Goal: Entertainment & Leisure: Consume media (video, audio)

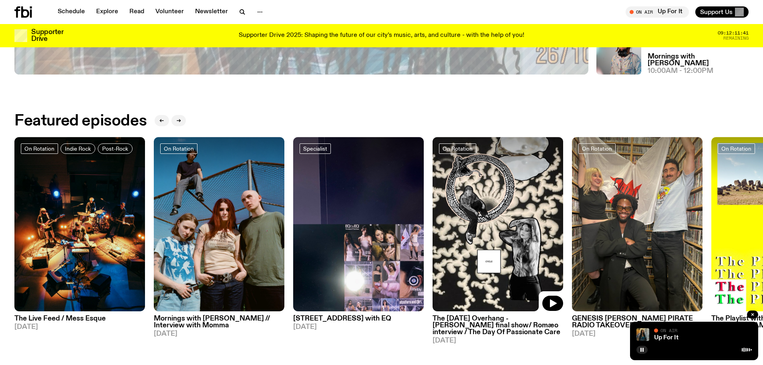
scroll to position [435, 0]
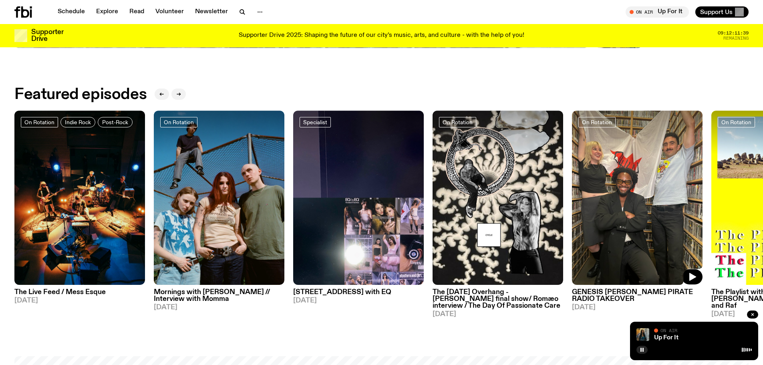
click at [610, 274] on img at bounding box center [637, 198] width 131 height 174
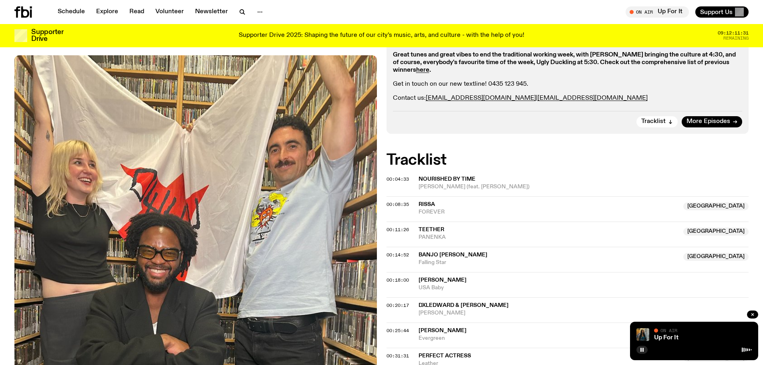
scroll to position [196, 0]
click at [482, 186] on span "[PERSON_NAME] (feat. [PERSON_NAME])" at bounding box center [583, 188] width 330 height 8
click at [639, 348] on button "button" at bounding box center [641, 350] width 11 height 8
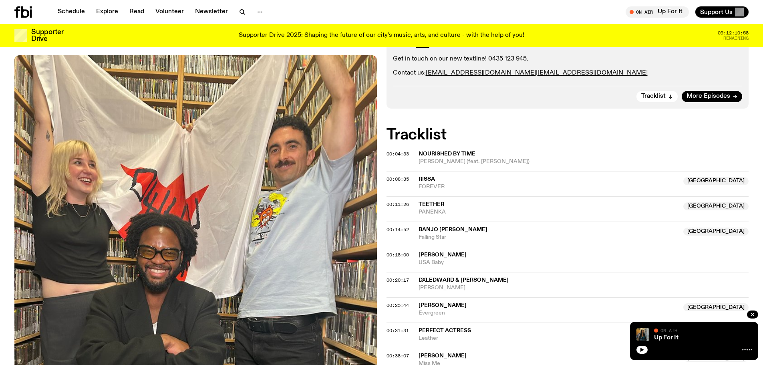
scroll to position [236, 0]
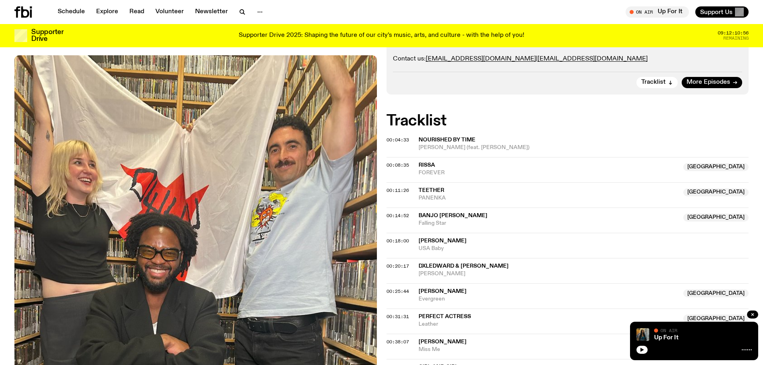
click at [501, 245] on span "USA Baby" at bounding box center [583, 249] width 330 height 8
click at [464, 243] on span "[PERSON_NAME]" at bounding box center [442, 241] width 48 height 6
click at [468, 192] on span "Teether" at bounding box center [548, 191] width 260 height 8
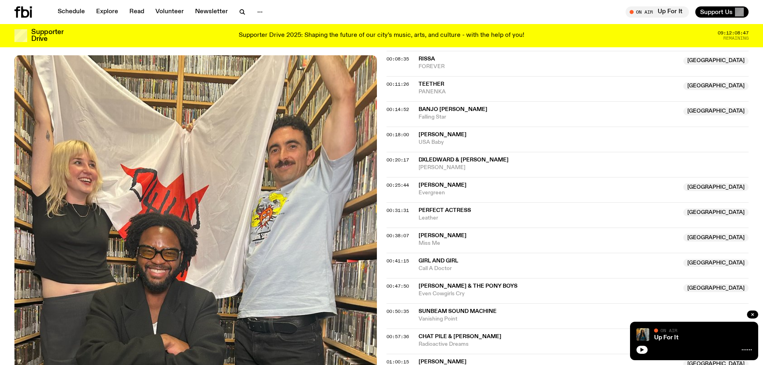
scroll to position [356, 0]
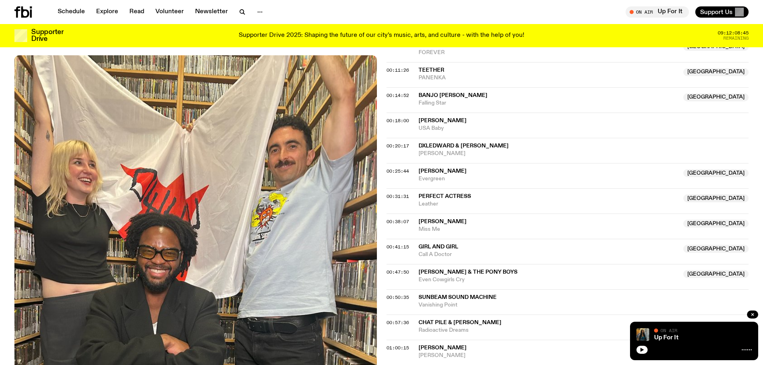
click at [479, 201] on span "Leather" at bounding box center [548, 204] width 260 height 8
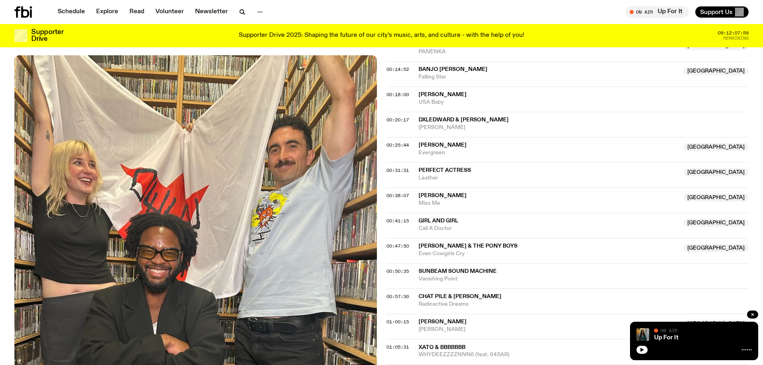
scroll to position [396, 0]
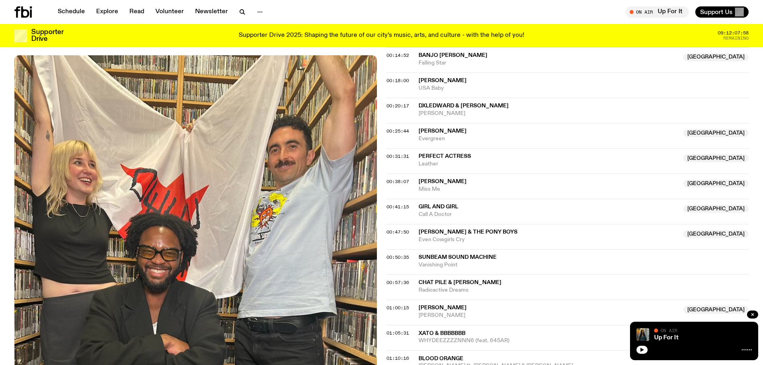
click at [491, 215] on span "Call A Doctor" at bounding box center [548, 215] width 260 height 8
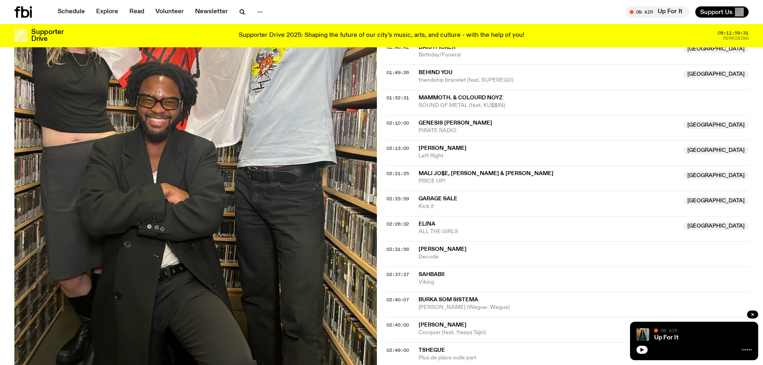
scroll to position [917, 0]
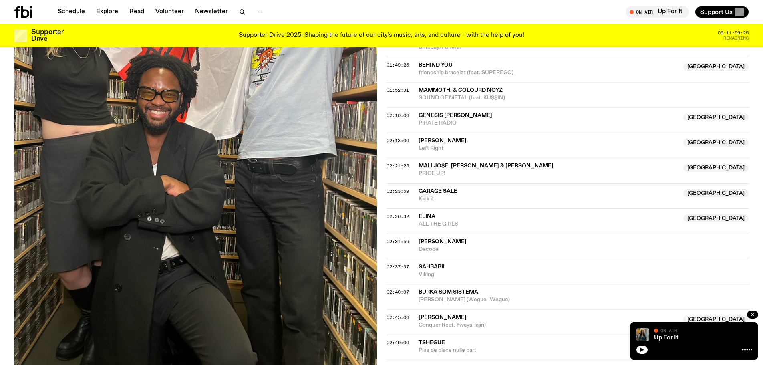
click at [461, 269] on span "Sahbabii" at bounding box center [583, 267] width 330 height 8
